Goal: Task Accomplishment & Management: Manage account settings

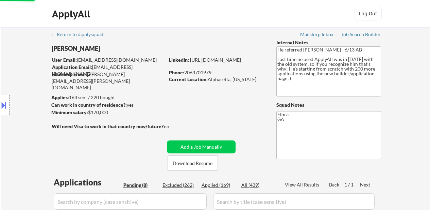
select select ""applied""
select select ""pending""
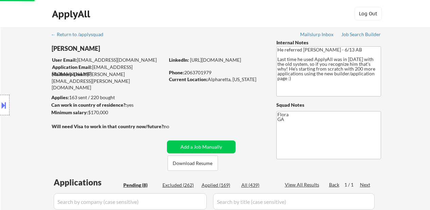
select select ""pending""
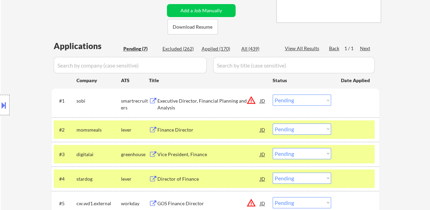
click at [288, 98] on select "Choose an option... Pending Applied Excluded (Questions) Excluded (Expired) Exc…" at bounding box center [302, 99] width 59 height 11
click at [273, 94] on select "Choose an option... Pending Applied Excluded (Questions) Excluded (Expired) Exc…" at bounding box center [302, 99] width 59 height 11
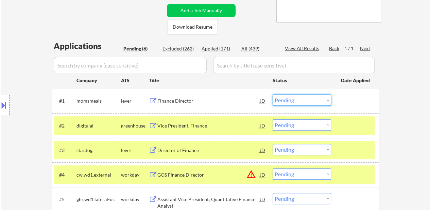
drag, startPoint x: 299, startPoint y: 96, endPoint x: 300, endPoint y: 104, distance: 8.6
click at [299, 96] on select "Choose an option... Pending Applied Excluded (Questions) Excluded (Expired) Exc…" at bounding box center [302, 99] width 59 height 11
click at [273, 94] on select "Choose an option... Pending Applied Excluded (Questions) Excluded (Expired) Exc…" at bounding box center [302, 99] width 59 height 11
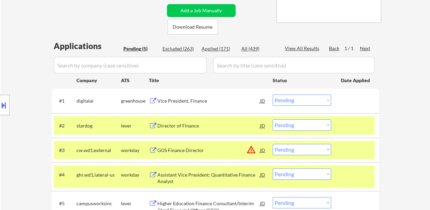
click at [359, 127] on div at bounding box center [356, 125] width 30 height 12
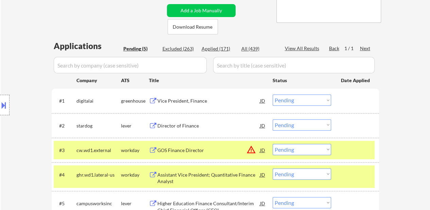
click at [351, 154] on div at bounding box center [356, 150] width 30 height 12
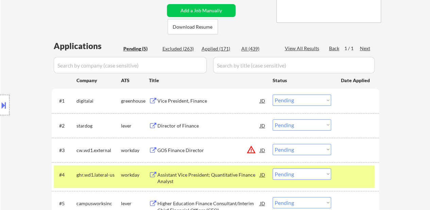
click at [352, 190] on div "#4 ghr.wd1.lateral-us workday Assistant Vice President; Quantitative Finance An…" at bounding box center [216, 176] width 328 height 29
click at [171, 102] on div "Vice President, Finance" at bounding box center [209, 100] width 103 height 7
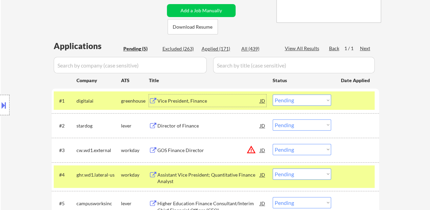
click at [191, 127] on div "Director of Finance" at bounding box center [209, 125] width 103 height 7
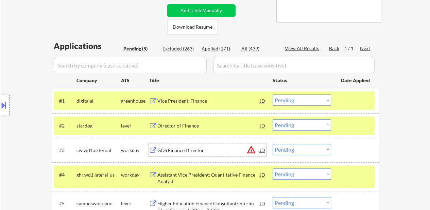
click at [176, 151] on div "GOS Finance Director" at bounding box center [209, 150] width 103 height 7
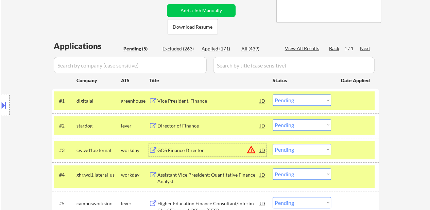
click at [343, 168] on div at bounding box center [356, 174] width 30 height 12
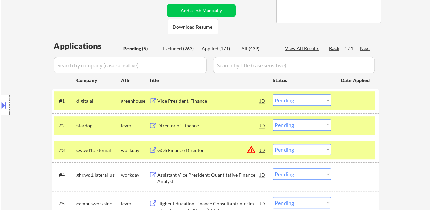
click at [215, 172] on div "Assistant Vice President; Quantitative Finance Analyst" at bounding box center [209, 177] width 103 height 13
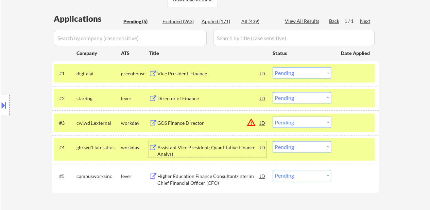
scroll to position [238, 0]
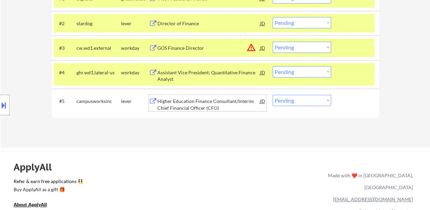
click at [206, 105] on div "Higher Education Finance Consultant/Interim Chief Financial Officer (CFO)" at bounding box center [209, 104] width 103 height 13
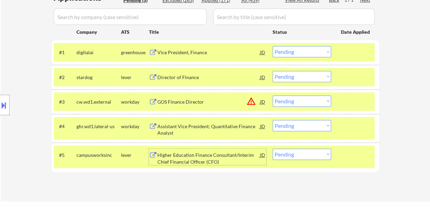
scroll to position [136, 0]
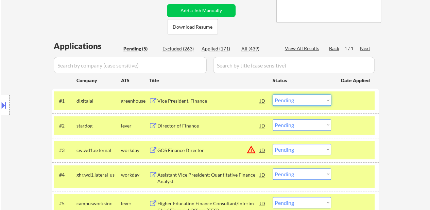
click at [308, 99] on select "Choose an option... Pending Applied Excluded (Questions) Excluded (Expired) Exc…" at bounding box center [302, 99] width 59 height 11
click at [273, 94] on select "Choose an option... Pending Applied Excluded (Questions) Excluded (Expired) Exc…" at bounding box center [302, 99] width 59 height 11
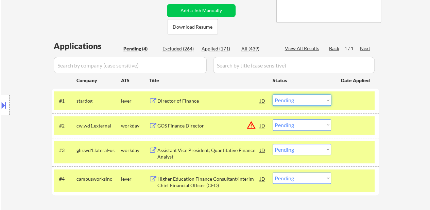
drag, startPoint x: 290, startPoint y: 99, endPoint x: 288, endPoint y: 104, distance: 6.0
click at [290, 99] on select "Choose an option... Pending Applied Excluded (Questions) Excluded (Expired) Exc…" at bounding box center [302, 99] width 59 height 11
click at [273, 94] on select "Choose an option... Pending Applied Excluded (Questions) Excluded (Expired) Exc…" at bounding box center [302, 99] width 59 height 11
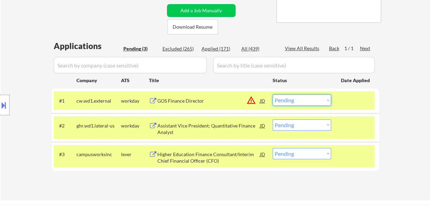
click at [300, 101] on select "Choose an option... Pending Applied Excluded (Questions) Excluded (Expired) Exc…" at bounding box center [302, 99] width 59 height 11
click at [273, 94] on select "Choose an option... Pending Applied Excluded (Questions) Excluded (Expired) Exc…" at bounding box center [302, 99] width 59 height 11
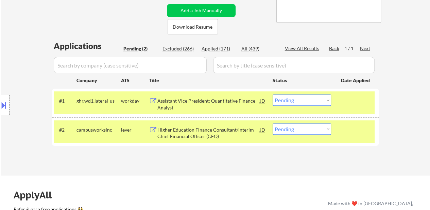
click at [312, 100] on select "Choose an option... Pending Applied Excluded (Questions) Excluded (Expired) Exc…" at bounding box center [302, 99] width 59 height 11
click at [273, 94] on select "Choose an option... Pending Applied Excluded (Questions) Excluded (Expired) Exc…" at bounding box center [302, 99] width 59 height 11
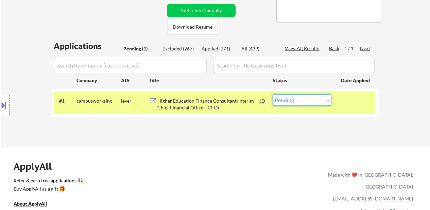
click at [312, 102] on select "Choose an option... Pending Applied Excluded (Questions) Excluded (Expired) Exc…" at bounding box center [302, 99] width 59 height 11
select select ""excluded__bad_match_""
click at [273, 94] on select "Choose an option... Pending Applied Excluded (Questions) Excluded (Expired) Exc…" at bounding box center [302, 99] width 59 height 11
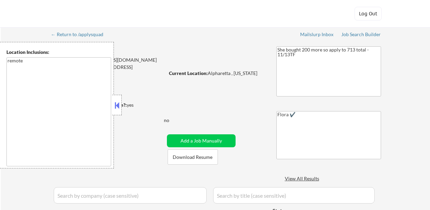
select select ""pending""
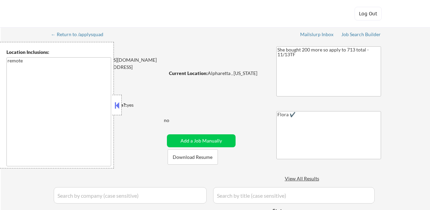
select select ""pending""
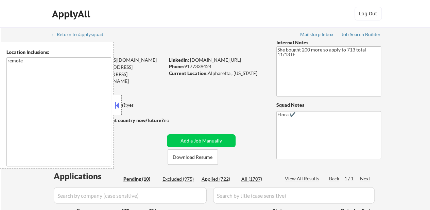
click at [117, 99] on div at bounding box center [117, 105] width 10 height 20
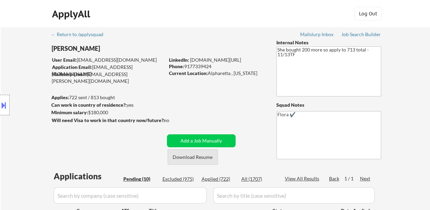
click at [205, 160] on button "Download Resume" at bounding box center [193, 156] width 50 height 15
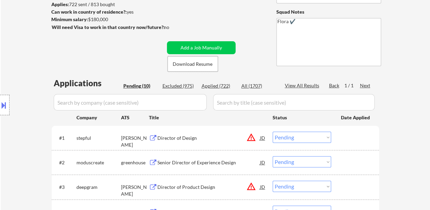
scroll to position [136, 0]
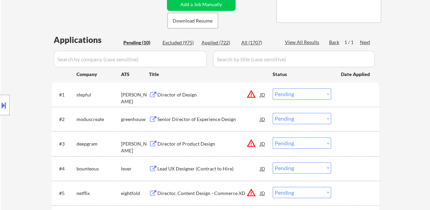
click at [193, 92] on div "Director of Design" at bounding box center [209, 94] width 103 height 7
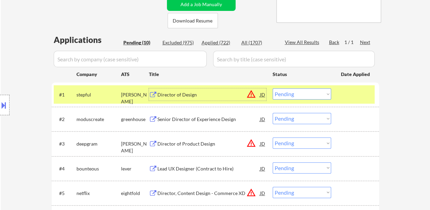
click at [207, 122] on div "Senior Director of Experience Design" at bounding box center [209, 119] width 103 height 12
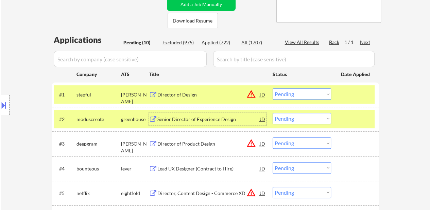
click at [200, 142] on div "Director of Product Design" at bounding box center [209, 143] width 103 height 7
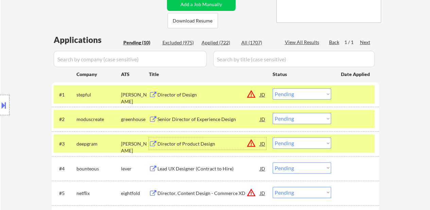
click at [285, 94] on select "Choose an option... Pending Applied Excluded (Questions) Excluded (Expired) Exc…" at bounding box center [302, 93] width 59 height 11
click at [273, 88] on select "Choose an option... Pending Applied Excluded (Questions) Excluded (Expired) Exc…" at bounding box center [302, 93] width 59 height 11
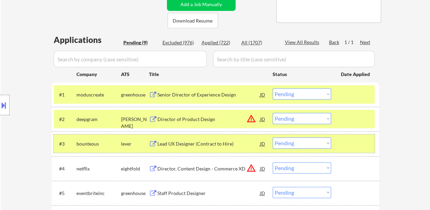
click at [361, 140] on div at bounding box center [356, 143] width 30 height 12
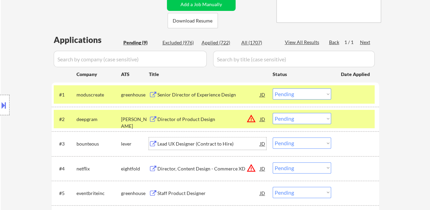
click at [202, 143] on div "Lead UX Designer (Contract to Hire)" at bounding box center [209, 143] width 103 height 7
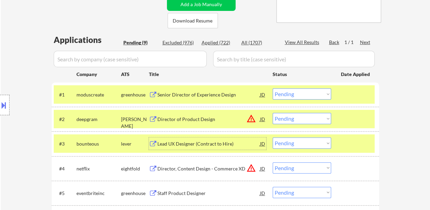
click at [309, 100] on div "#1 moduscreate greenhouse Senior Director of Experience Design JD warning_amber…" at bounding box center [214, 94] width 321 height 18
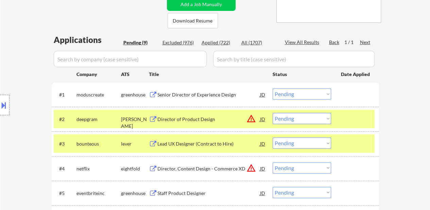
click at [309, 96] on select "Choose an option... Pending Applied Excluded (Questions) Excluded (Expired) Exc…" at bounding box center [302, 93] width 59 height 11
click at [273, 88] on select "Choose an option... Pending Applied Excluded (Questions) Excluded (Expired) Exc…" at bounding box center [302, 93] width 59 height 11
click at [217, 167] on div "Director, Content Design - Commerce XD" at bounding box center [209, 168] width 103 height 7
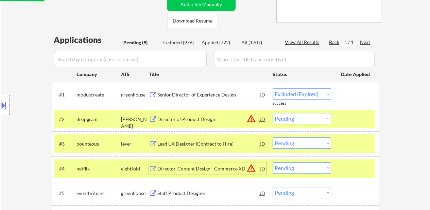
select select ""pending""
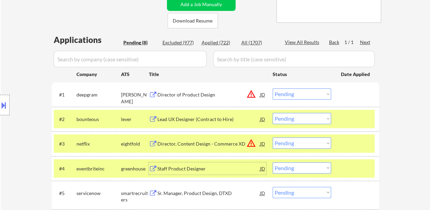
click at [235, 144] on div "Director, Content Design - Commerce XD" at bounding box center [209, 143] width 103 height 7
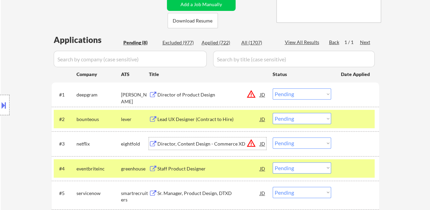
click at [299, 144] on select "Choose an option... Pending Applied Excluded (Questions) Excluded (Expired) Exc…" at bounding box center [302, 142] width 59 height 11
click at [273, 137] on select "Choose an option... Pending Applied Excluded (Questions) Excluded (Expired) Exc…" at bounding box center [302, 142] width 59 height 11
click at [180, 167] on div "Staff Product Designer" at bounding box center [209, 168] width 103 height 7
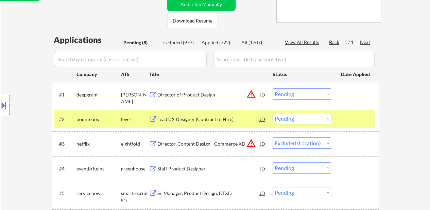
select select ""pending""
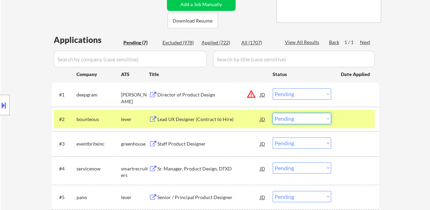
click at [295, 118] on select "Choose an option... Pending Applied Excluded (Questions) Excluded (Expired) Exc…" at bounding box center [302, 118] width 59 height 11
click at [273, 113] on select "Choose an option... Pending Applied Excluded (Questions) Excluded (Expired) Exc…" at bounding box center [302, 118] width 59 height 11
select select ""pending""
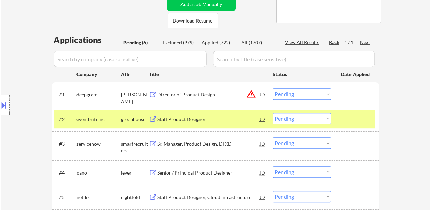
click at [353, 117] on div at bounding box center [356, 119] width 30 height 12
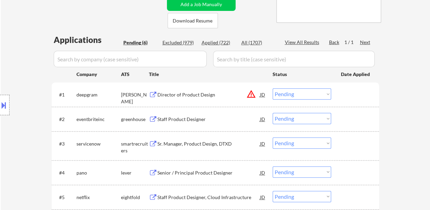
click at [216, 145] on div "Sr. Manager, Product Design, DTXD" at bounding box center [209, 143] width 103 height 7
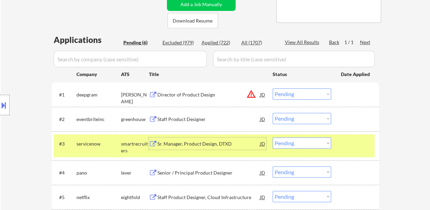
click at [282, 96] on select "Choose an option... Pending Applied Excluded (Questions) Excluded (Expired) Exc…" at bounding box center [302, 93] width 59 height 11
click at [273, 88] on select "Choose an option... Pending Applied Excluded (Questions) Excluded (Expired) Exc…" at bounding box center [302, 93] width 59 height 11
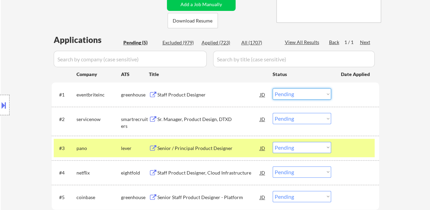
click at [296, 92] on select "Choose an option... Pending Applied Excluded (Questions) Excluded (Expired) Exc…" at bounding box center [302, 93] width 59 height 11
click at [273, 88] on select "Choose an option... Pending Applied Excluded (Questions) Excluded (Expired) Exc…" at bounding box center [302, 93] width 59 height 11
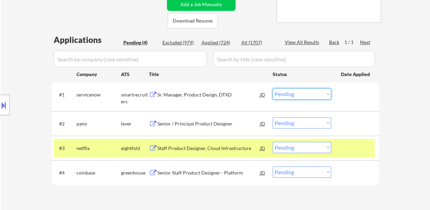
click at [285, 91] on select "Choose an option... Pending Applied Excluded (Questions) Excluded (Expired) Exc…" at bounding box center [302, 93] width 59 height 11
click at [273, 88] on select "Choose an option... Pending Applied Excluded (Questions) Excluded (Expired) Exc…" at bounding box center [302, 93] width 59 height 11
select select ""pending""
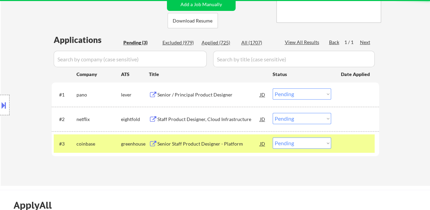
click at [212, 91] on div "Senior / Principal Product Designer" at bounding box center [209, 94] width 103 height 7
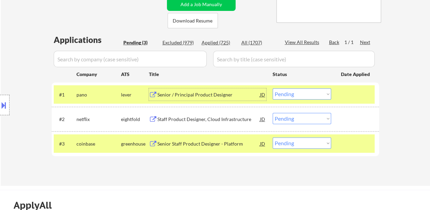
click at [195, 118] on div "Staff Product Designer, Cloud Infrastructure" at bounding box center [209, 119] width 103 height 7
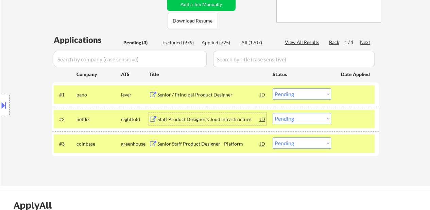
click at [226, 148] on div "Senior Staff Product Designer - Platform" at bounding box center [209, 143] width 103 height 12
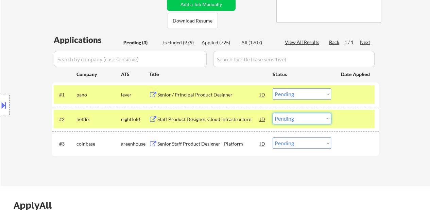
click at [303, 119] on select "Choose an option... Pending Applied Excluded (Questions) Excluded (Expired) Exc…" at bounding box center [302, 118] width 59 height 11
click at [273, 113] on select "Choose an option... Pending Applied Excluded (Questions) Excluded (Expired) Exc…" at bounding box center [302, 118] width 59 height 11
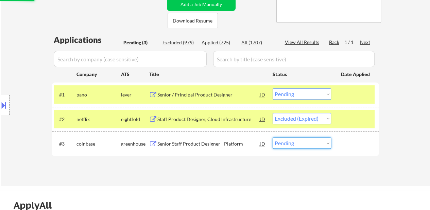
click at [292, 142] on select "Choose an option... Pending Applied Excluded (Questions) Excluded (Expired) Exc…" at bounding box center [302, 142] width 59 height 11
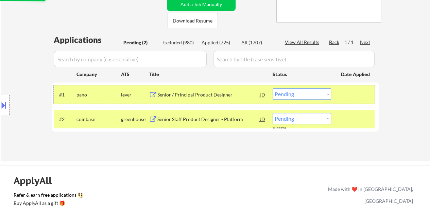
click at [299, 86] on div "#1 pano lever Senior / Principal Product Designer JD warning_amber Choose an op…" at bounding box center [214, 94] width 321 height 18
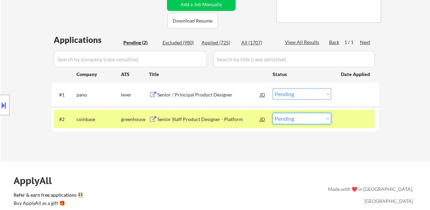
click at [288, 119] on select "Choose an option... Pending Applied Excluded (Questions) Excluded (Expired) Exc…" at bounding box center [302, 118] width 59 height 11
select select ""excluded__expired_""
click at [273, 113] on select "Choose an option... Pending Applied Excluded (Questions) Excluded (Expired) Exc…" at bounding box center [302, 118] width 59 height 11
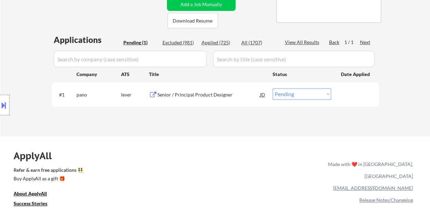
click at [287, 96] on select "Choose an option... Pending Applied Excluded (Questions) Excluded (Expired) Exc…" at bounding box center [302, 93] width 59 height 11
select select ""applied""
click at [273, 88] on select "Choose an option... Pending Applied Excluded (Questions) Excluded (Expired) Exc…" at bounding box center [302, 93] width 59 height 11
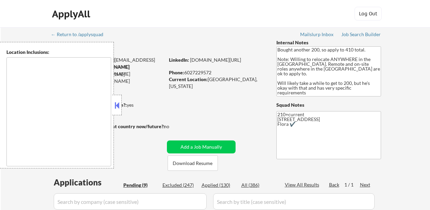
select select ""pending""
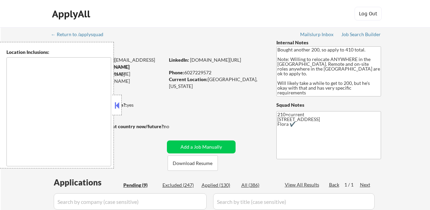
select select ""pending""
click at [188, 165] on button "Download Resume" at bounding box center [193, 162] width 50 height 15
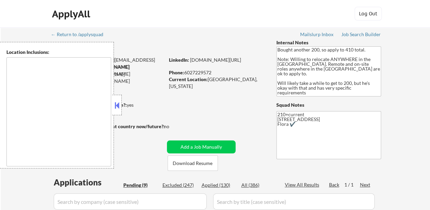
click at [118, 104] on button at bounding box center [116, 105] width 7 height 10
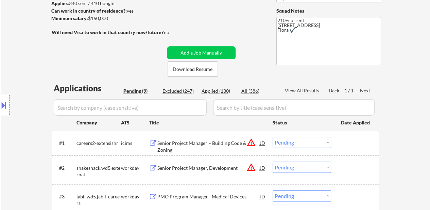
scroll to position [136, 0]
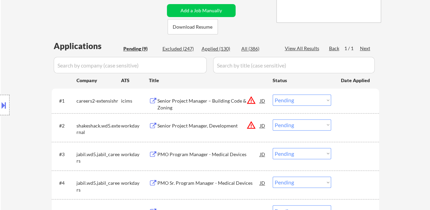
click at [210, 101] on div "Senior Project Manager – Building Code & Zoning" at bounding box center [209, 103] width 103 height 13
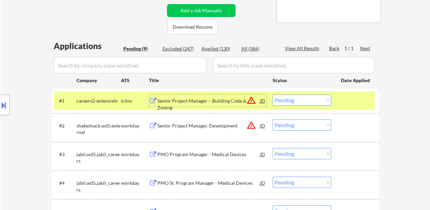
click at [222, 125] on div "Senior Project Manager, Development" at bounding box center [209, 125] width 103 height 7
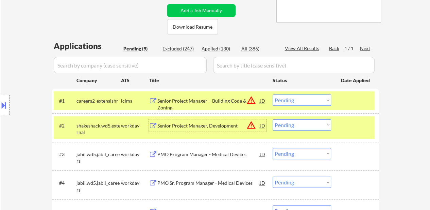
click at [212, 155] on div "PMO Program Manager - Medical Devices" at bounding box center [209, 154] width 103 height 7
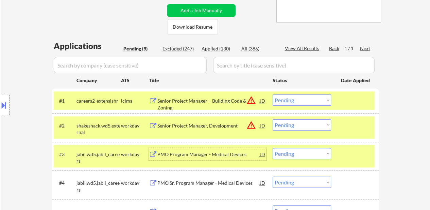
click at [280, 153] on select "Choose an option... Pending Applied Excluded (Questions) Excluded (Expired) Exc…" at bounding box center [302, 153] width 59 height 11
click at [273, 148] on select "Choose an option... Pending Applied Excluded (Questions) Excluded (Expired) Exc…" at bounding box center [302, 153] width 59 height 11
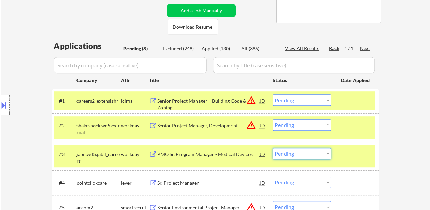
click at [296, 155] on select "Choose an option... Pending Applied Excluded (Questions) Excluded (Expired) Exc…" at bounding box center [302, 153] width 59 height 11
click at [273, 148] on select "Choose an option... Pending Applied Excluded (Questions) Excluded (Expired) Exc…" at bounding box center [302, 153] width 59 height 11
click at [187, 180] on div "Sr. Project Manager" at bounding box center [209, 182] width 103 height 7
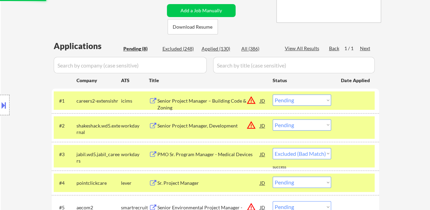
select select ""pending""
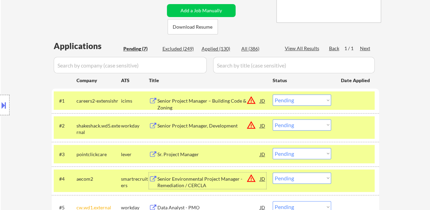
click at [299, 100] on select "Choose an option... Pending Applied Excluded (Questions) Excluded (Expired) Exc…" at bounding box center [302, 99] width 59 height 11
click at [273, 94] on select "Choose an option... Pending Applied Excluded (Questions) Excluded (Expired) Exc…" at bounding box center [302, 99] width 59 height 11
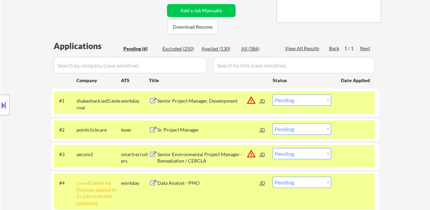
click at [286, 102] on select "Choose an option... Pending Applied Excluded (Questions) Excluded (Expired) Exc…" at bounding box center [302, 99] width 59 height 11
click at [273, 94] on select "Choose an option... Pending Applied Excluded (Questions) Excluded (Expired) Exc…" at bounding box center [302, 99] width 59 height 11
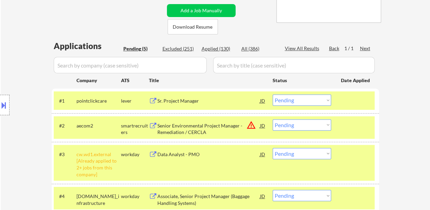
click at [318, 102] on select "Choose an option... Pending Applied Excluded (Questions) Excluded (Expired) Exc…" at bounding box center [302, 99] width 59 height 11
click at [273, 94] on select "Choose an option... Pending Applied Excluded (Questions) Excluded (Expired) Exc…" at bounding box center [302, 99] width 59 height 11
select select ""pending""
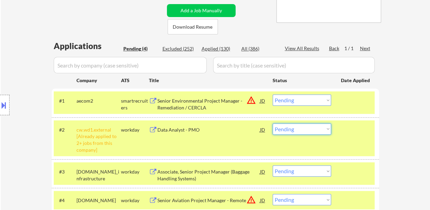
click at [312, 126] on select "Choose an option... Pending Applied Excluded (Questions) Excluded (Expired) Exc…" at bounding box center [302, 128] width 59 height 11
click at [273, 123] on select "Choose an option... Pending Applied Excluded (Questions) Excluded (Expired) Exc…" at bounding box center [302, 128] width 59 height 11
click at [199, 105] on div "Senior Environmental Project Manager - Remediation / CERCLA" at bounding box center [209, 103] width 103 height 13
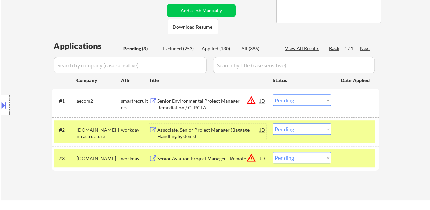
click at [212, 129] on div "Associate, Senior Project Manager (Baggage Handling Systems)" at bounding box center [209, 132] width 103 height 13
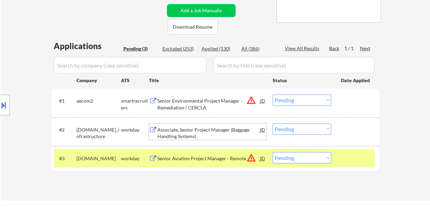
click at [197, 155] on div "Senior Aviation Project Manager - Remote" at bounding box center [209, 158] width 103 height 7
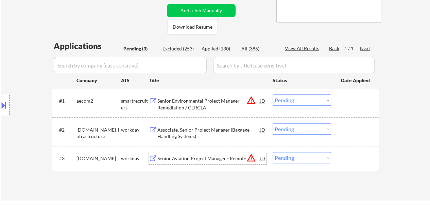
click at [286, 127] on select "Choose an option... Pending Applied Excluded (Questions) Excluded (Expired) Exc…" at bounding box center [302, 128] width 59 height 11
click at [273, 123] on select "Choose an option... Pending Applied Excluded (Questions) Excluded (Expired) Exc…" at bounding box center [302, 128] width 59 height 11
select select ""pending""
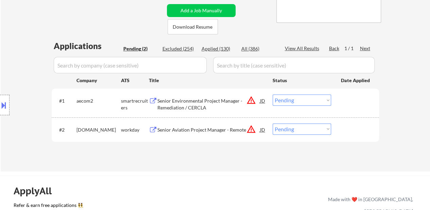
click at [297, 99] on select "Choose an option... Pending Applied Excluded (Questions) Excluded (Expired) Exc…" at bounding box center [302, 99] width 59 height 11
click at [273, 94] on select "Choose an option... Pending Applied Excluded (Questions) Excluded (Expired) Exc…" at bounding box center [302, 99] width 59 height 11
click at [291, 130] on select "Choose an option... Pending Applied Excluded (Questions) Excluded (Expired) Exc…" at bounding box center [302, 128] width 59 height 11
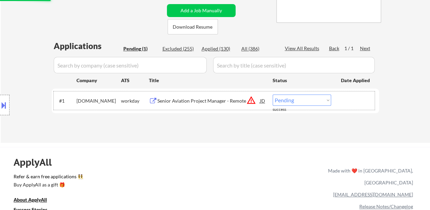
click at [310, 92] on div "#1 slihrms.wd3.careers workday Senior Aviation Project Manager - Remote JD warn…" at bounding box center [214, 100] width 321 height 18
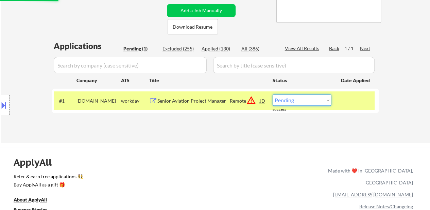
click at [308, 101] on select "Choose an option... Pending Applied Excluded (Questions) Excluded (Expired) Exc…" at bounding box center [302, 99] width 59 height 11
select select ""excluded__bad_match_""
click at [273, 94] on select "Choose an option... Pending Applied Excluded (Questions) Excluded (Expired) Exc…" at bounding box center [302, 99] width 59 height 11
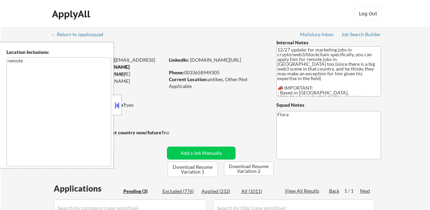
select select ""pending""
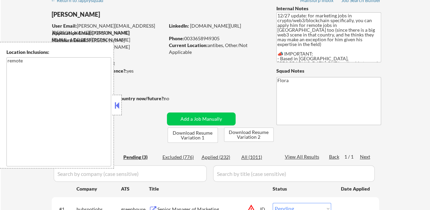
drag, startPoint x: 0, startPoint y: 0, endPoint x: 119, endPoint y: 105, distance: 159.1
click at [119, 105] on button at bounding box center [116, 105] width 7 height 10
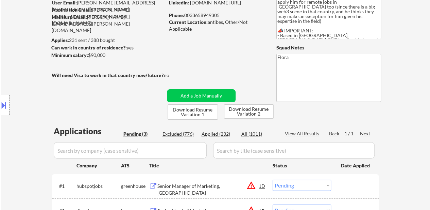
scroll to position [136, 0]
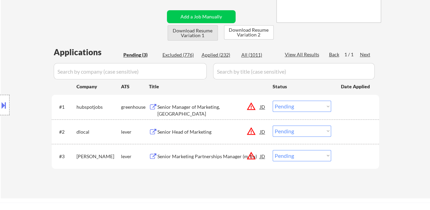
click at [197, 35] on button "Download Resume Variation 1" at bounding box center [193, 32] width 50 height 15
click at [207, 107] on div "Senior Manager of Marketing, France" at bounding box center [209, 109] width 103 height 13
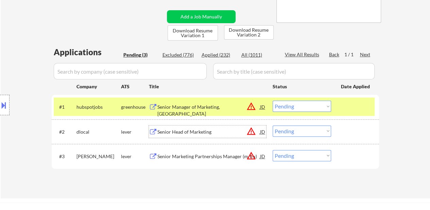
click at [189, 134] on div "Senior Head of Marketing" at bounding box center [209, 131] width 103 height 7
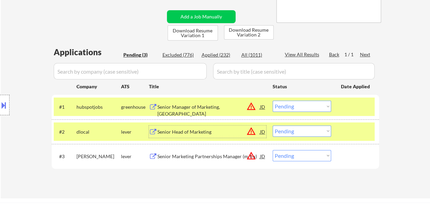
click at [192, 154] on div "Senior Marketing Partnerships Manager (m/f/x)" at bounding box center [209, 156] width 103 height 7
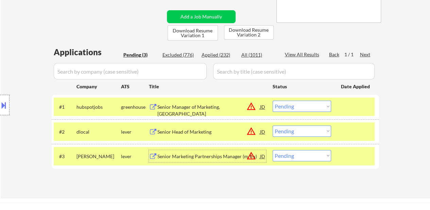
click at [295, 107] on select "Choose an option... Pending Applied Excluded (Questions) Excluded (Expired) Exc…" at bounding box center [302, 105] width 59 height 11
click at [273, 100] on select "Choose an option... Pending Applied Excluded (Questions) Excluded (Expired) Exc…" at bounding box center [302, 105] width 59 height 11
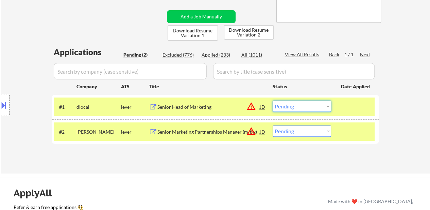
click at [305, 106] on select "Choose an option... Pending Applied Excluded (Questions) Excluded (Expired) Exc…" at bounding box center [302, 105] width 59 height 11
click at [273, 100] on select "Choose an option... Pending Applied Excluded (Questions) Excluded (Expired) Exc…" at bounding box center [302, 105] width 59 height 11
click at [306, 130] on select "Choose an option... Pending Applied Excluded (Questions) Excluded (Expired) Exc…" at bounding box center [302, 130] width 59 height 11
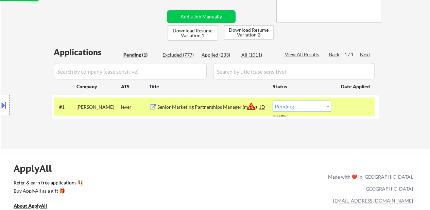
click at [306, 109] on select "Choose an option... Pending Applied Excluded (Questions) Excluded (Expired) Exc…" at bounding box center [302, 105] width 59 height 11
select select ""excluded__bad_match_""
click at [273, 100] on select "Choose an option... Pending Applied Excluded (Questions) Excluded (Expired) Exc…" at bounding box center [302, 105] width 59 height 11
